Goal: Task Accomplishment & Management: Manage account settings

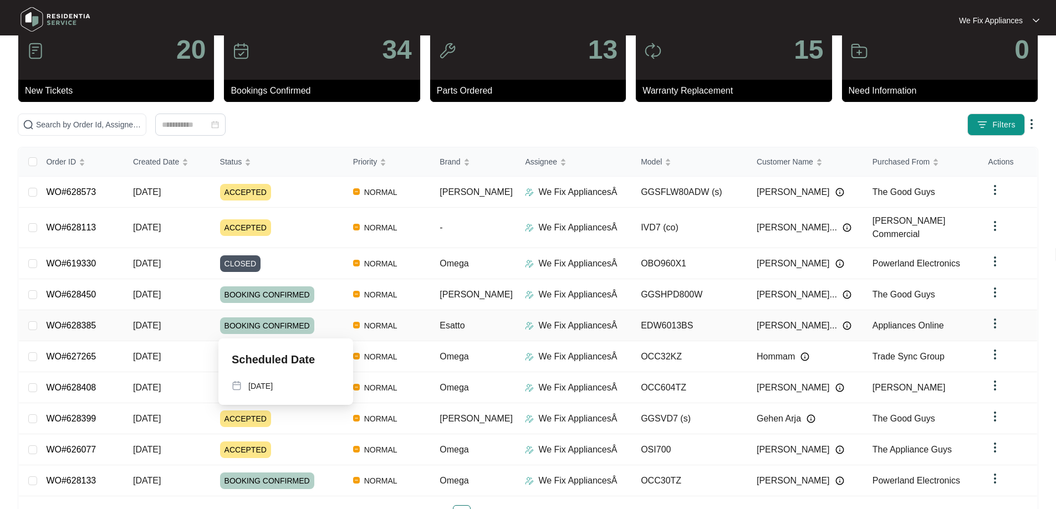
scroll to position [70, 0]
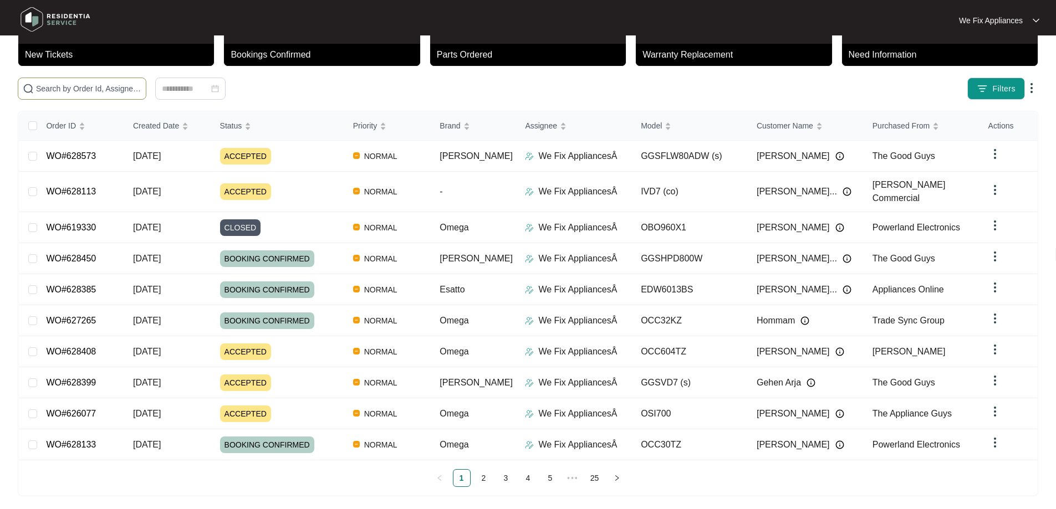
paste input "628573"
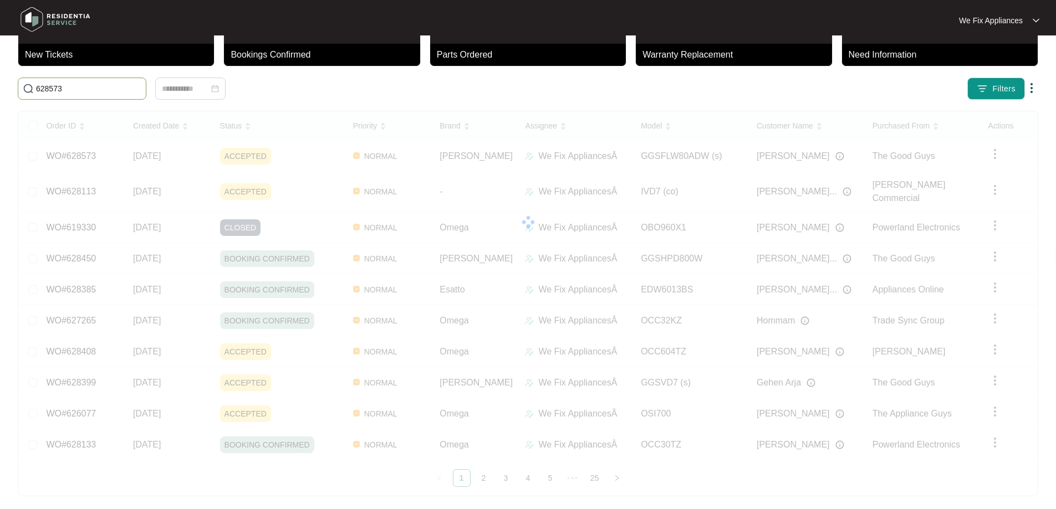
scroll to position [0, 0]
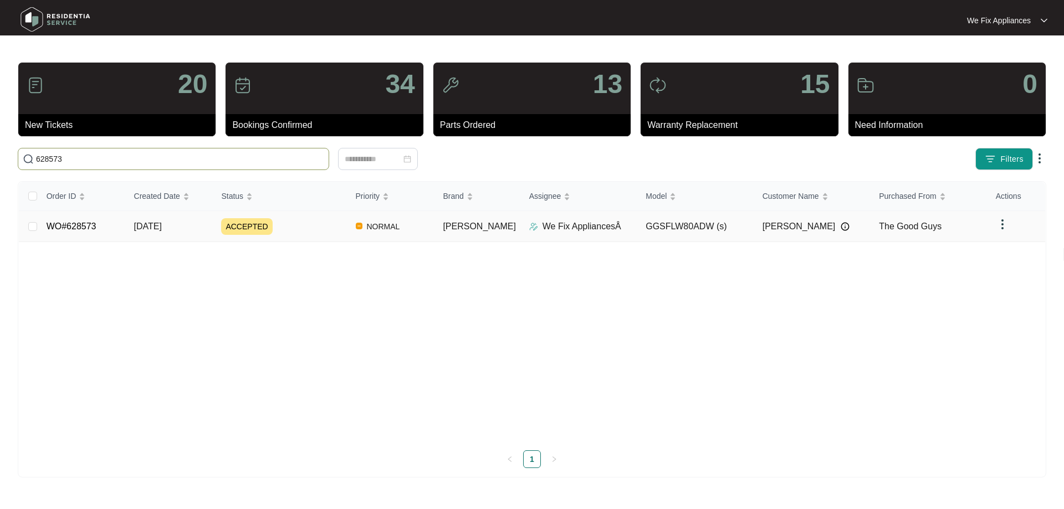
type input "628573"
click at [75, 224] on link "WO#628573" at bounding box center [72, 226] width 50 height 9
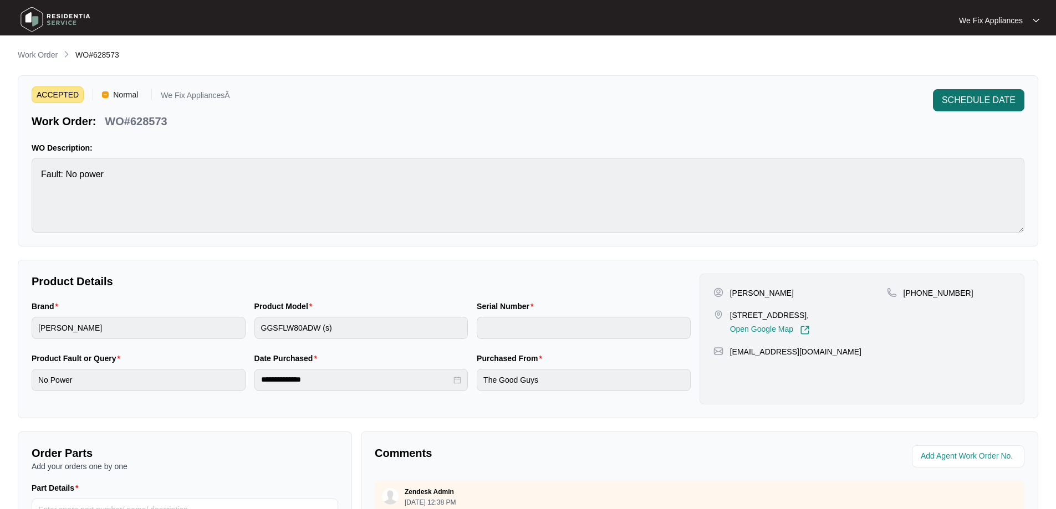
click at [968, 98] on span "SCHEDULE DATE" at bounding box center [979, 100] width 74 height 13
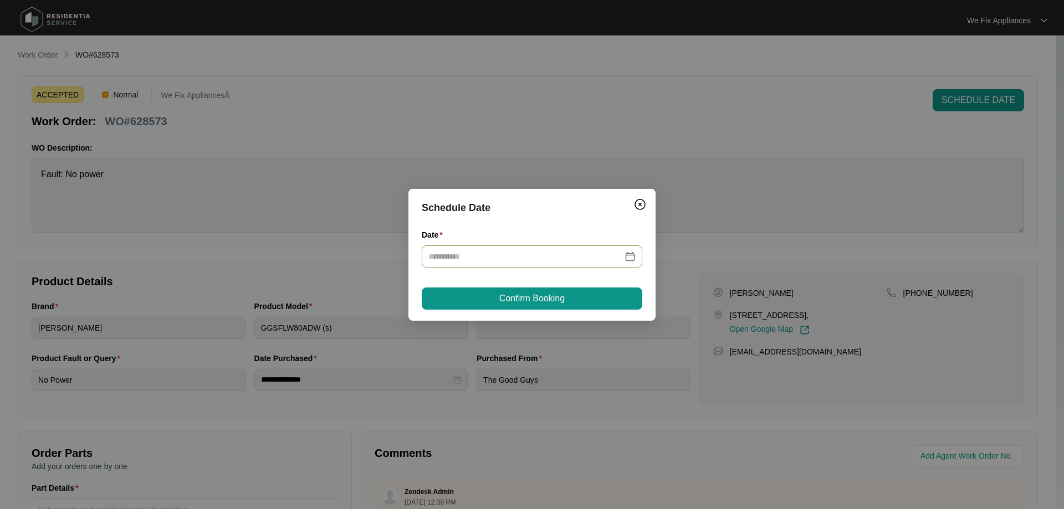
click at [490, 263] on div at bounding box center [532, 257] width 221 height 22
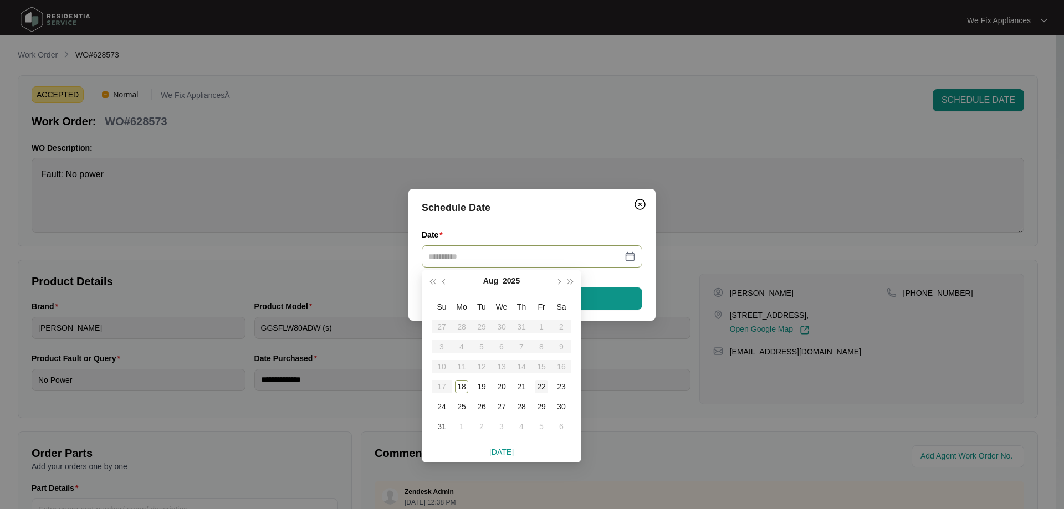
type input "**********"
click at [542, 387] on div "22" at bounding box center [541, 386] width 13 height 13
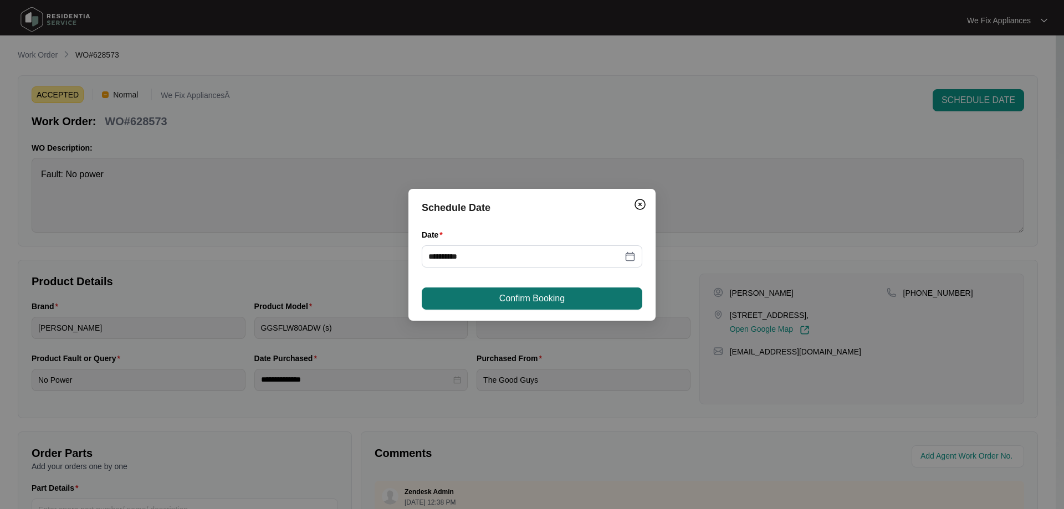
click at [535, 297] on span "Confirm Booking" at bounding box center [531, 298] width 65 height 13
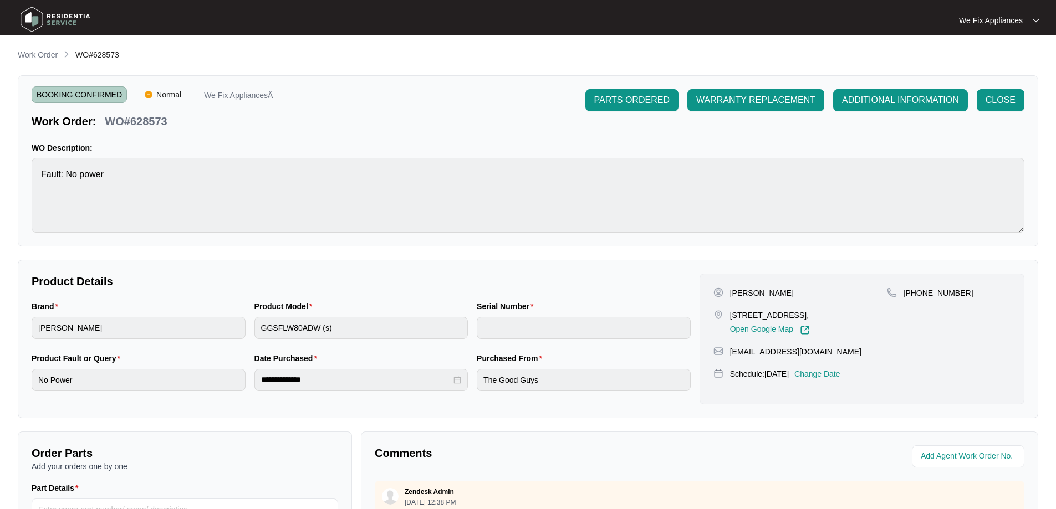
click at [50, 20] on img at bounding box center [56, 19] width 78 height 33
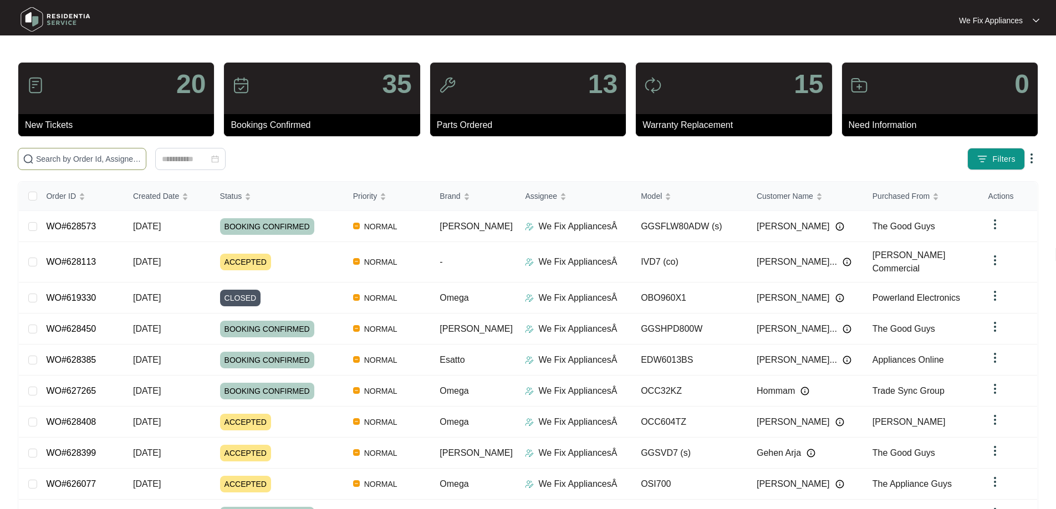
paste input "628104"
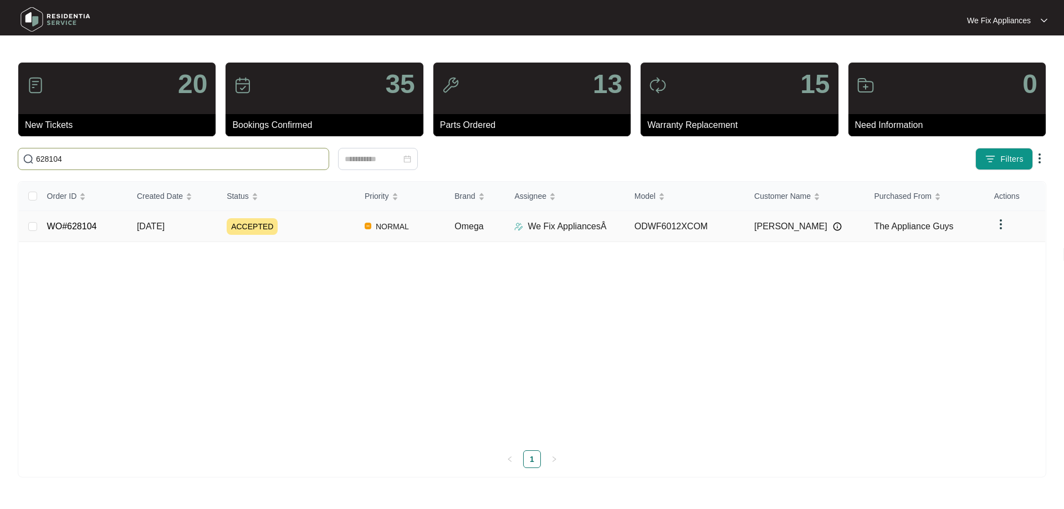
type input "628104"
click at [68, 224] on link "WO#628104" at bounding box center [72, 226] width 50 height 9
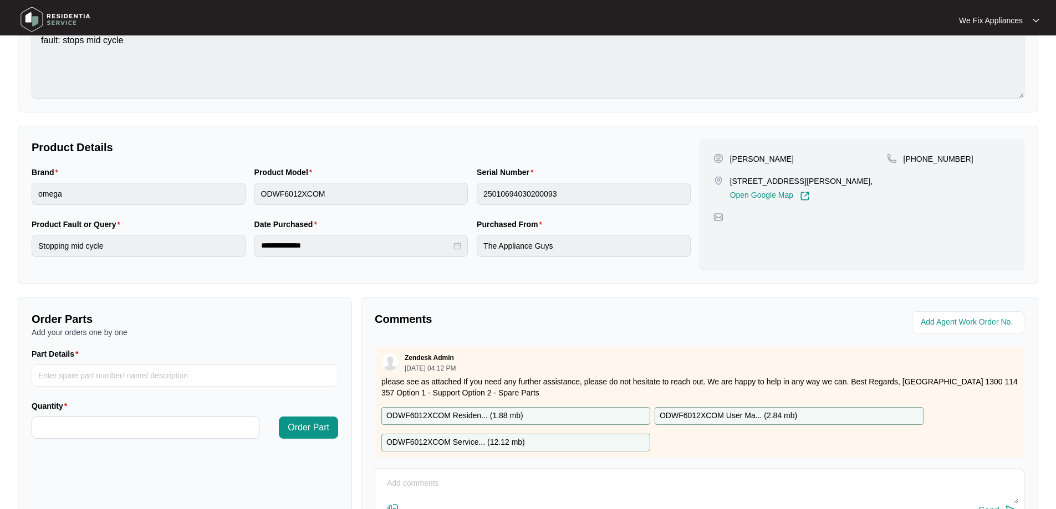
scroll to position [226, 0]
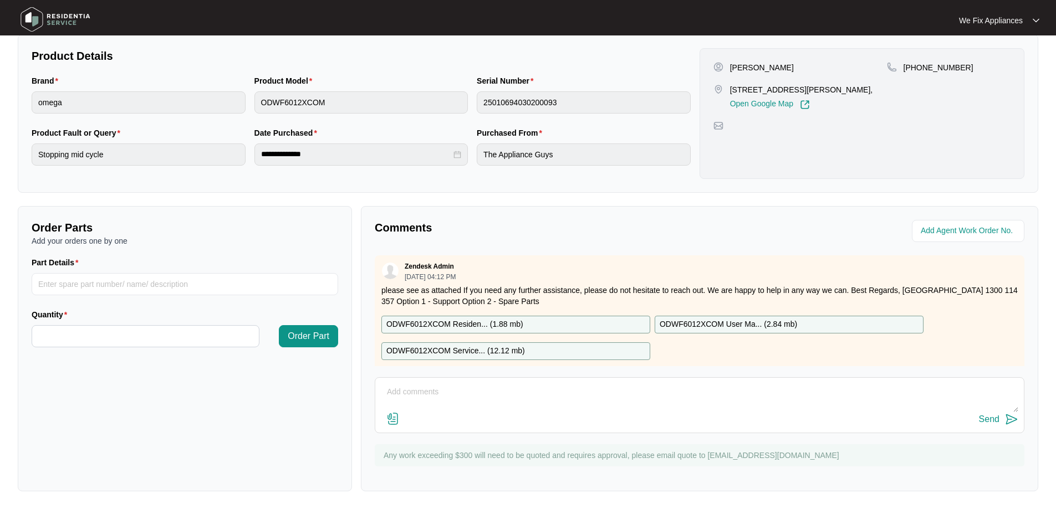
click at [555, 402] on textarea at bounding box center [699, 398] width 637 height 29
type textarea "Hi team, just fyi- have left a couple of messages and sent txt thank you."
click at [992, 415] on div "Send" at bounding box center [989, 420] width 21 height 10
click at [61, 13] on img at bounding box center [56, 19] width 78 height 33
